Goal: Information Seeking & Learning: Learn about a topic

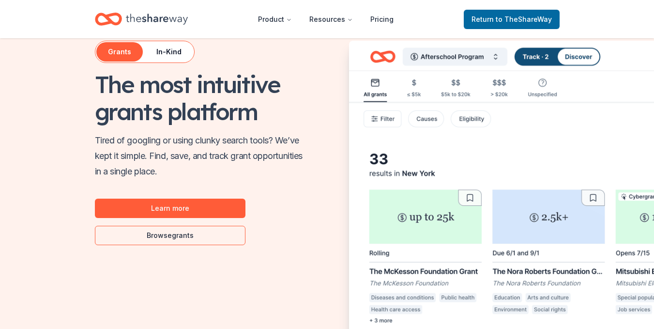
scroll to position [484, 0]
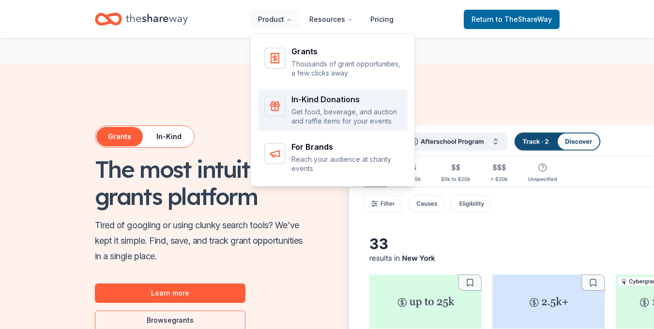
click at [294, 108] on div "In-Kind Donations Get food, beverage, and auction and raffle items for your eve…" at bounding box center [332, 110] width 137 height 30
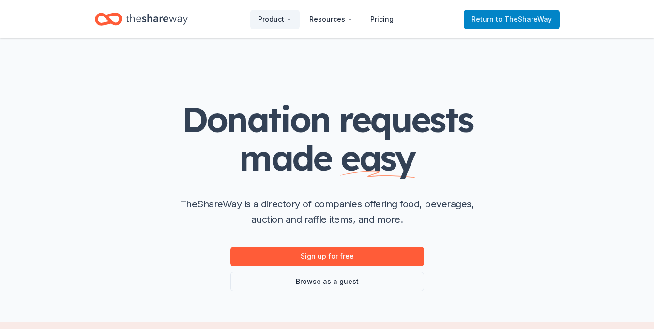
click at [492, 24] on span "Return to TheShareWay" at bounding box center [511, 20] width 80 height 12
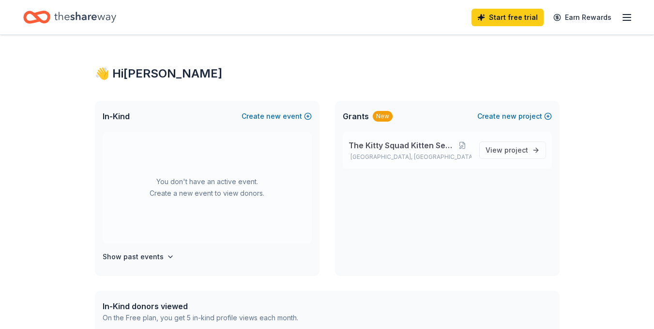
click at [409, 146] on span "The Kitty Squad Kitten Season" at bounding box center [401, 145] width 106 height 12
